Goal: Find specific page/section: Find specific page/section

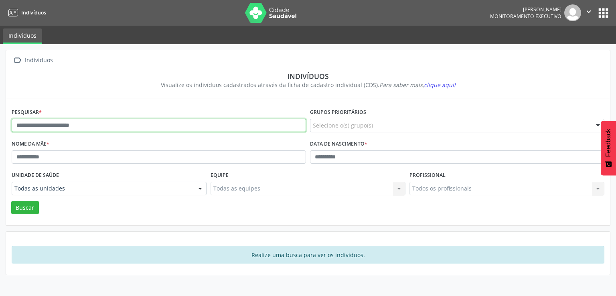
click at [90, 123] on input "text" at bounding box center [159, 126] width 294 height 14
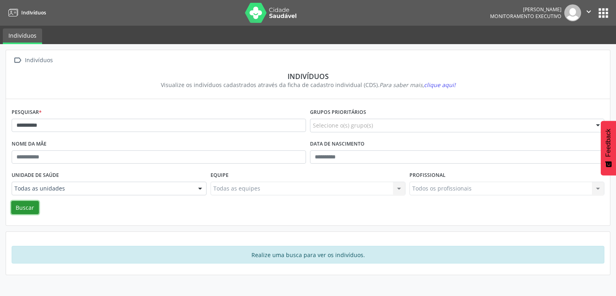
click at [26, 206] on button "Buscar" at bounding box center [25, 208] width 28 height 14
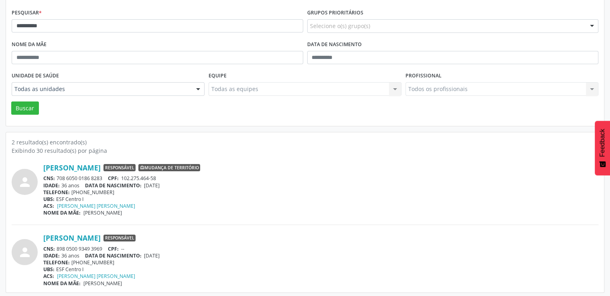
scroll to position [101, 0]
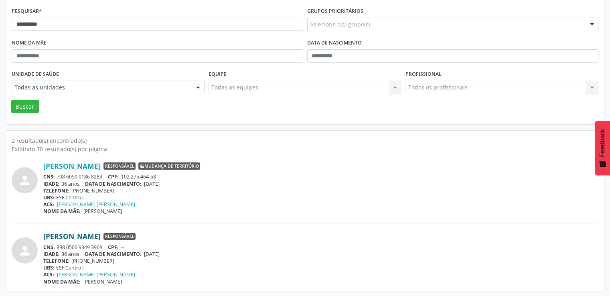
click at [69, 235] on link "[PERSON_NAME]" at bounding box center [71, 236] width 57 height 9
drag, startPoint x: 53, startPoint y: 25, endPoint x: 48, endPoint y: 27, distance: 5.6
click at [53, 26] on input "**********" at bounding box center [158, 25] width 292 height 14
drag, startPoint x: 57, startPoint y: 24, endPoint x: 0, endPoint y: 24, distance: 57.4
click at [0, 24] on div "**********" at bounding box center [305, 120] width 610 height 354
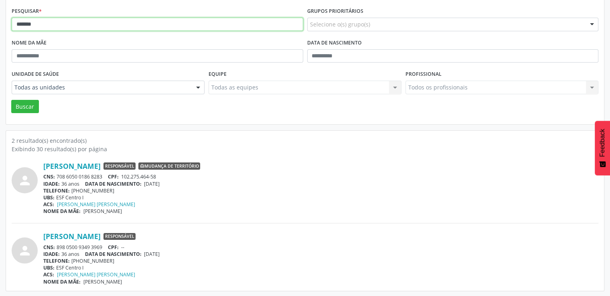
click at [11, 100] on button "Buscar" at bounding box center [25, 107] width 28 height 14
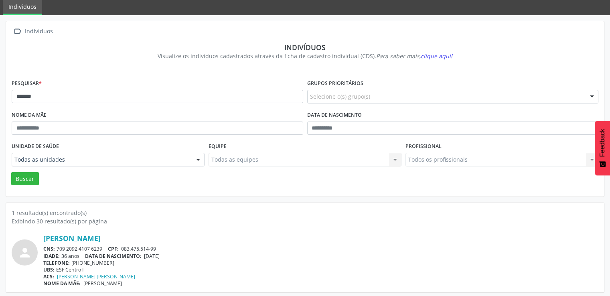
scroll to position [30, 0]
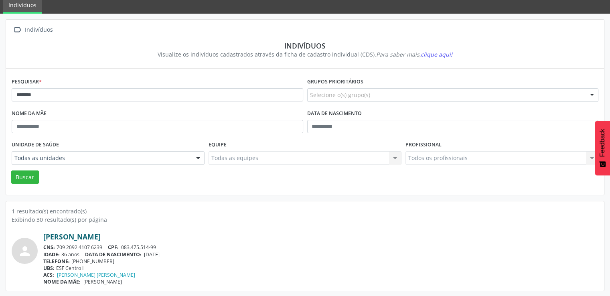
click at [101, 235] on link "[PERSON_NAME]" at bounding box center [71, 236] width 57 height 9
drag, startPoint x: 42, startPoint y: 95, endPoint x: 1, endPoint y: 93, distance: 40.6
click at [1, 93] on div " Indivíduos Indivíduos Visualize os indivíduos cadastrados através da ficha de…" at bounding box center [305, 155] width 610 height 283
type input "**********"
click at [26, 176] on button "Buscar" at bounding box center [25, 177] width 28 height 14
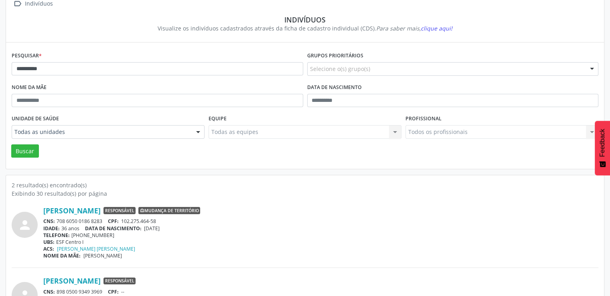
scroll to position [101, 0]
